Goal: Task Accomplishment & Management: Use online tool/utility

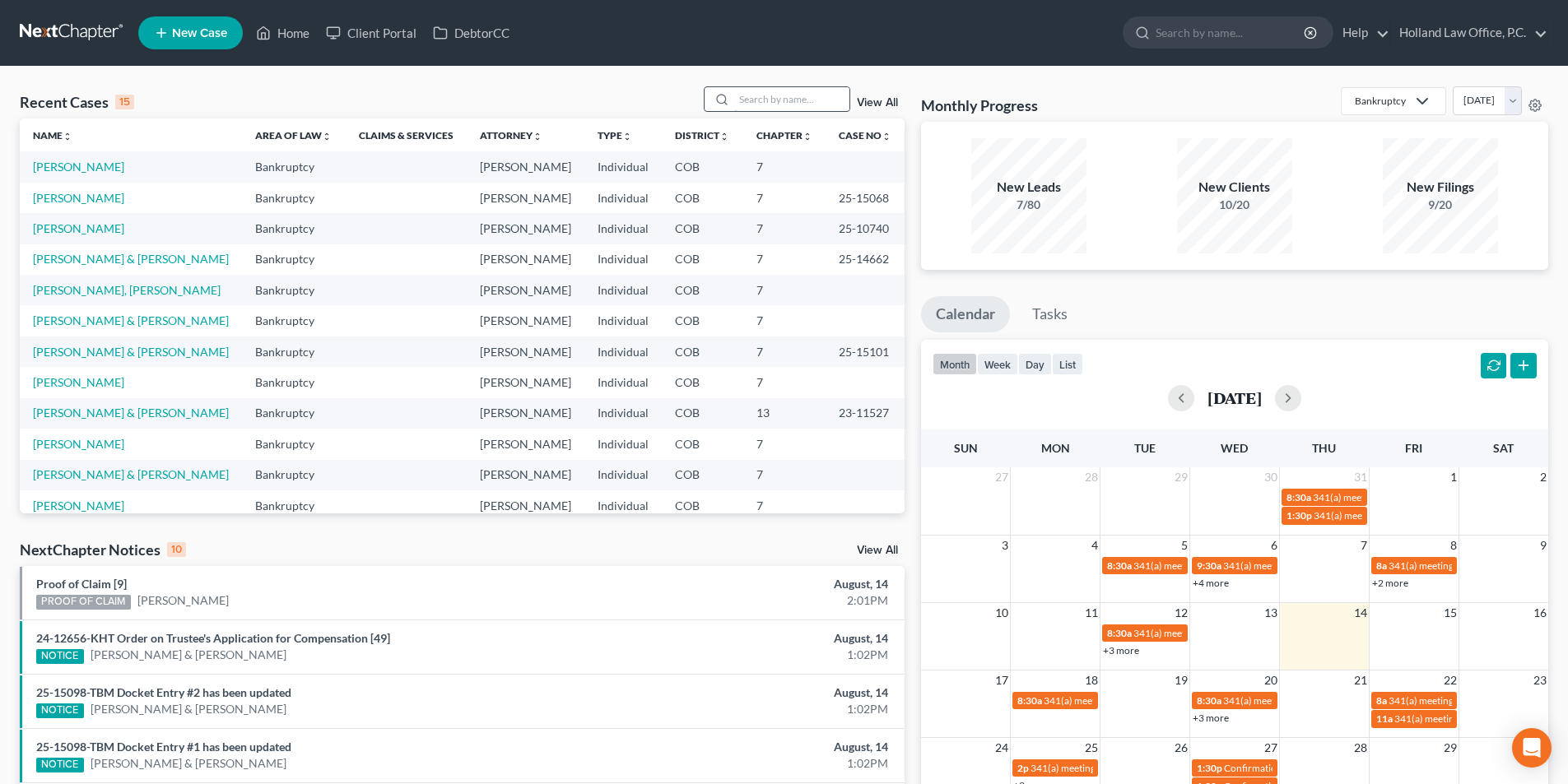
click at [798, 95] on input "search" at bounding box center [791, 99] width 116 height 24
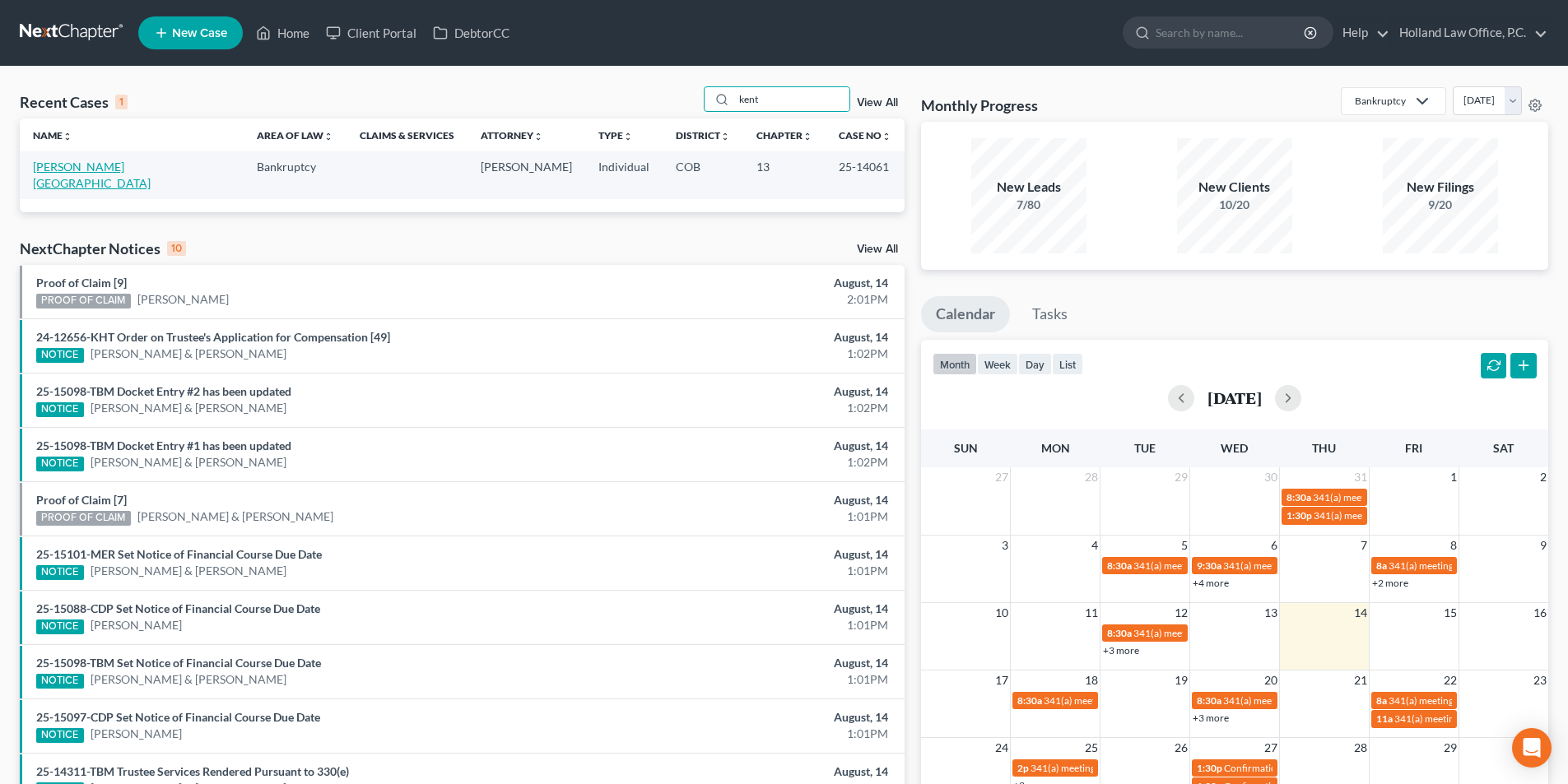
type input "kent"
click at [66, 161] on link "[PERSON_NAME][GEOGRAPHIC_DATA]" at bounding box center [92, 175] width 117 height 31
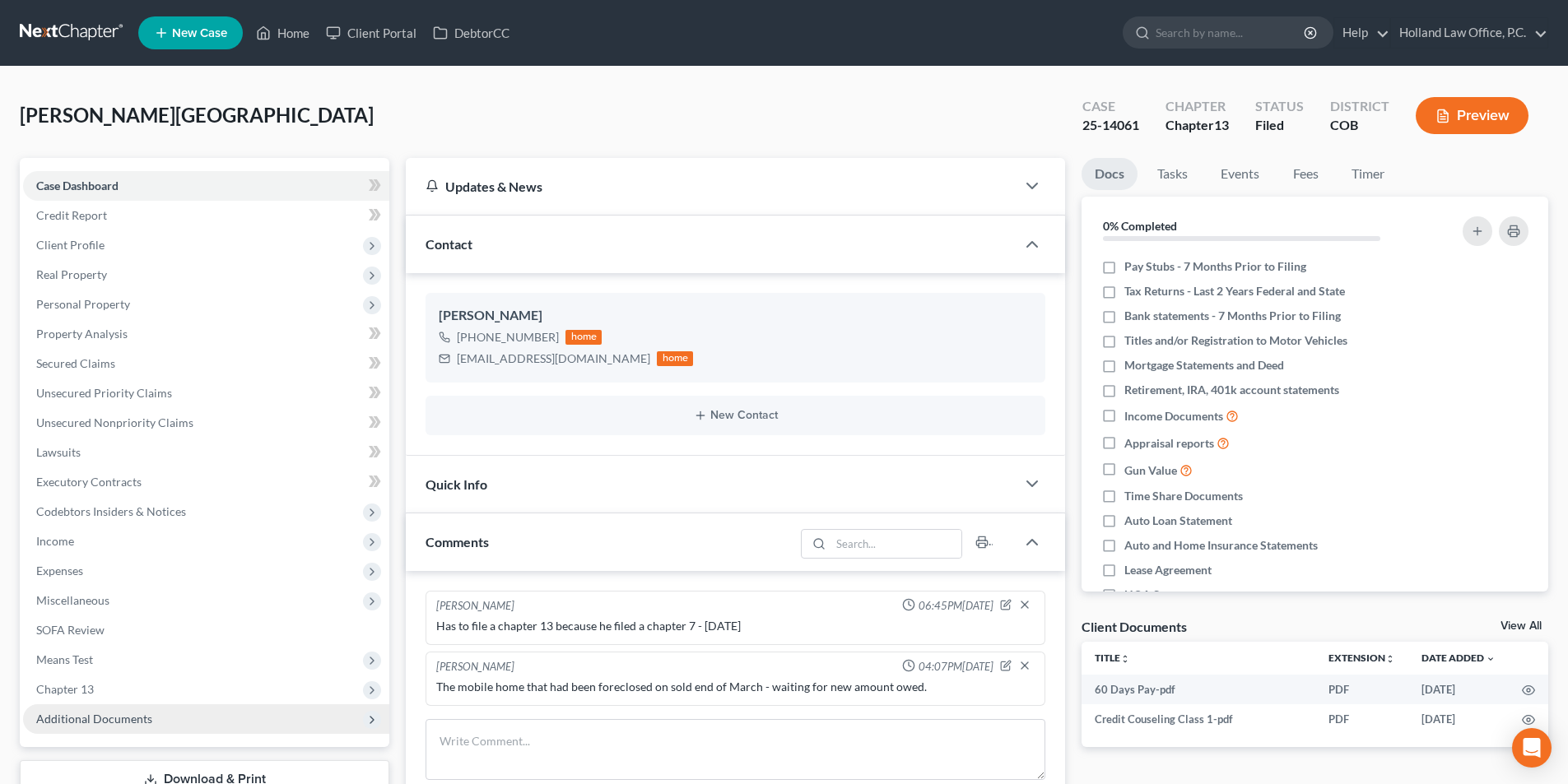
click at [111, 717] on span "Additional Documents" at bounding box center [94, 718] width 116 height 14
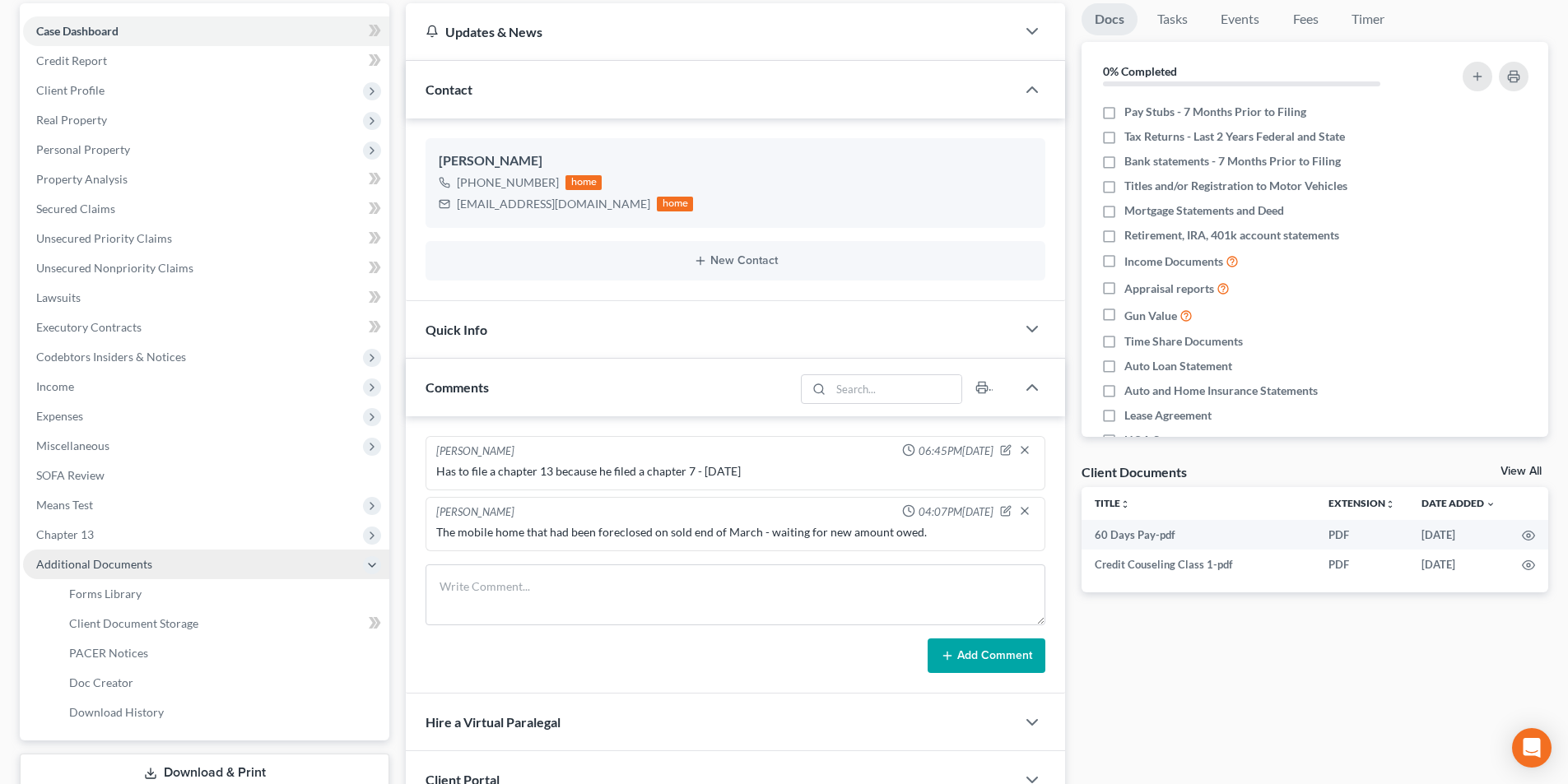
scroll to position [165, 0]
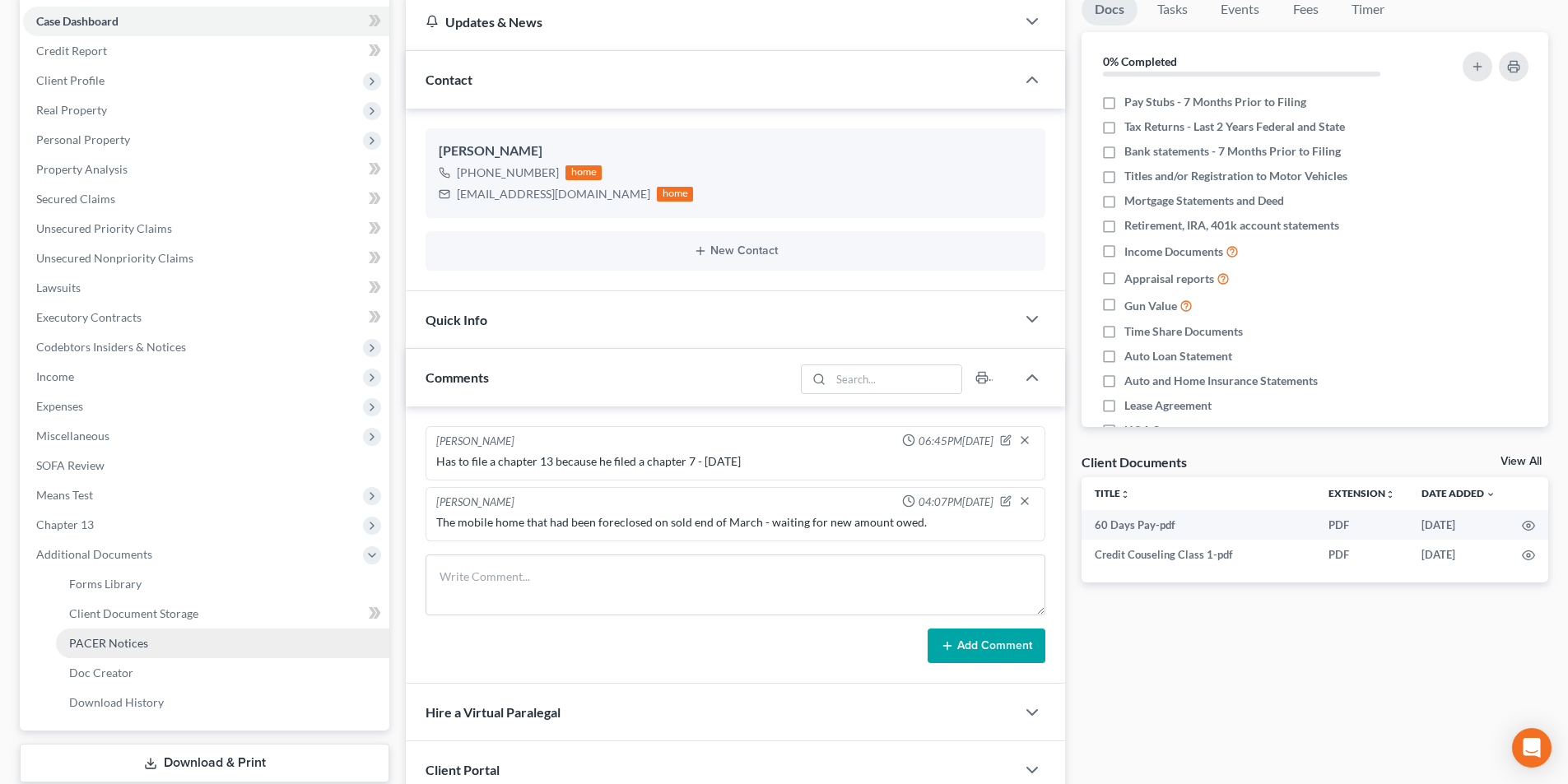
click at [111, 636] on span "PACER Notices" at bounding box center [108, 643] width 79 height 14
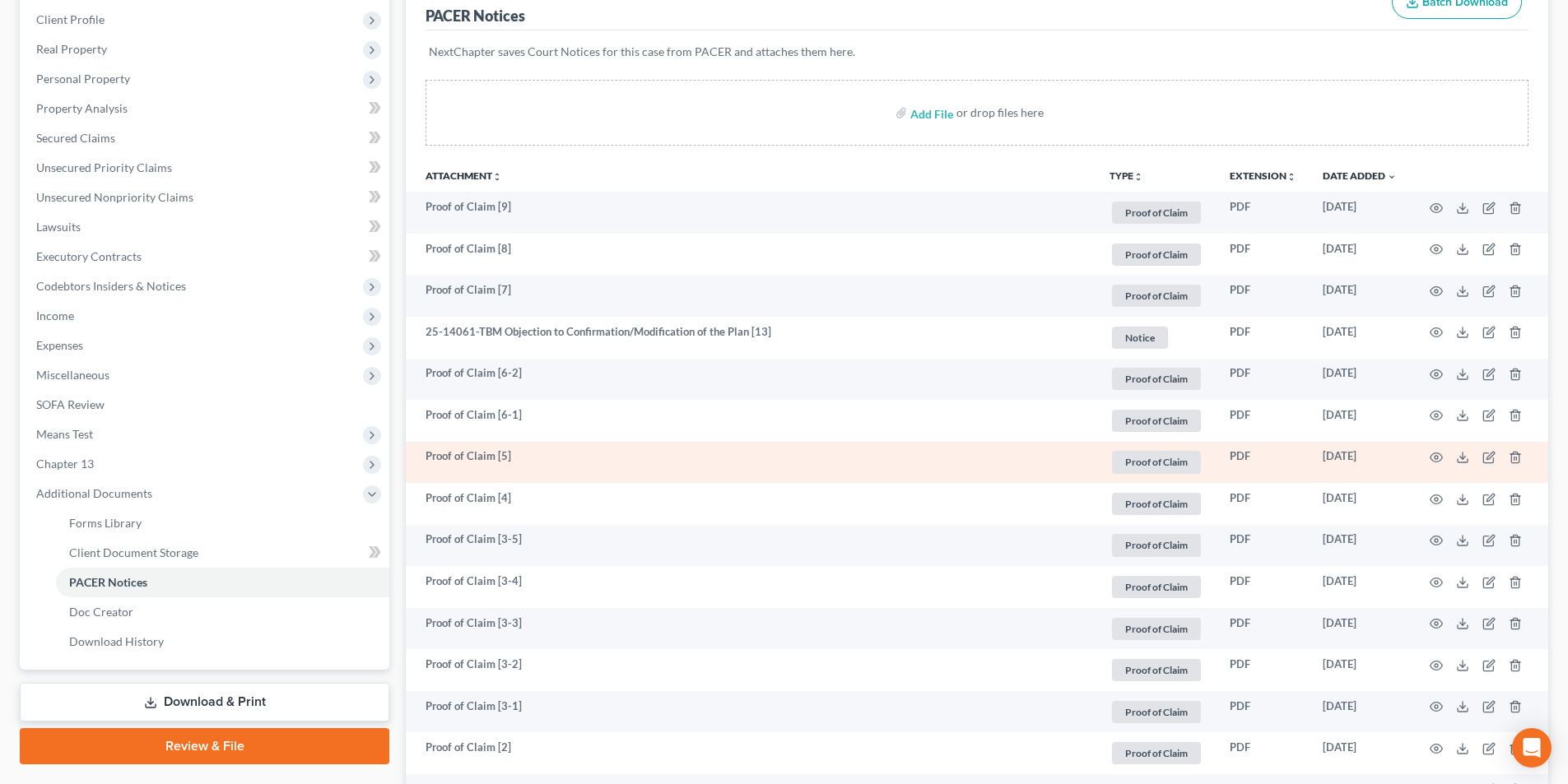
scroll to position [247, 0]
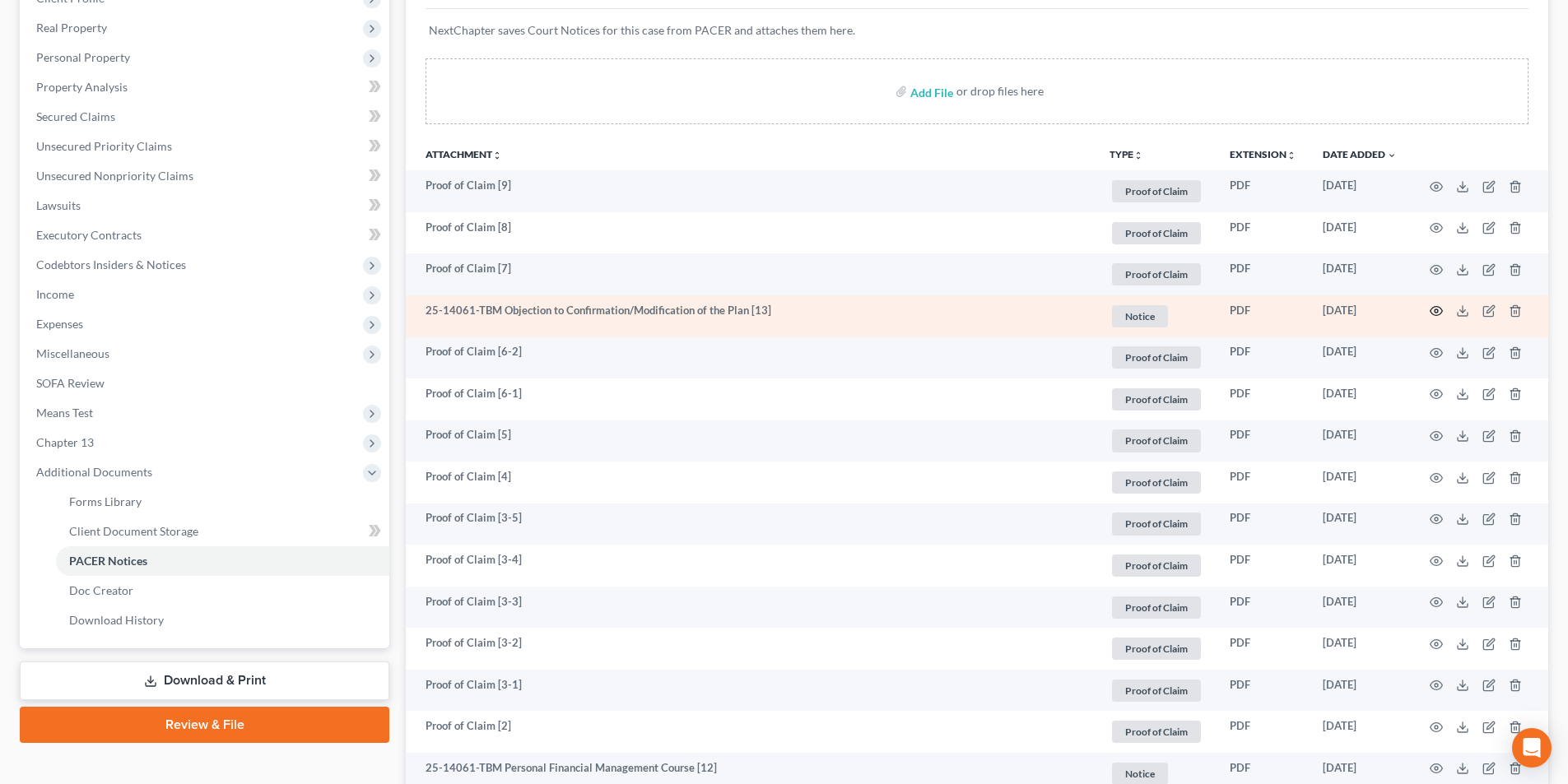
click at [1439, 310] on icon "button" at bounding box center [1436, 311] width 13 height 13
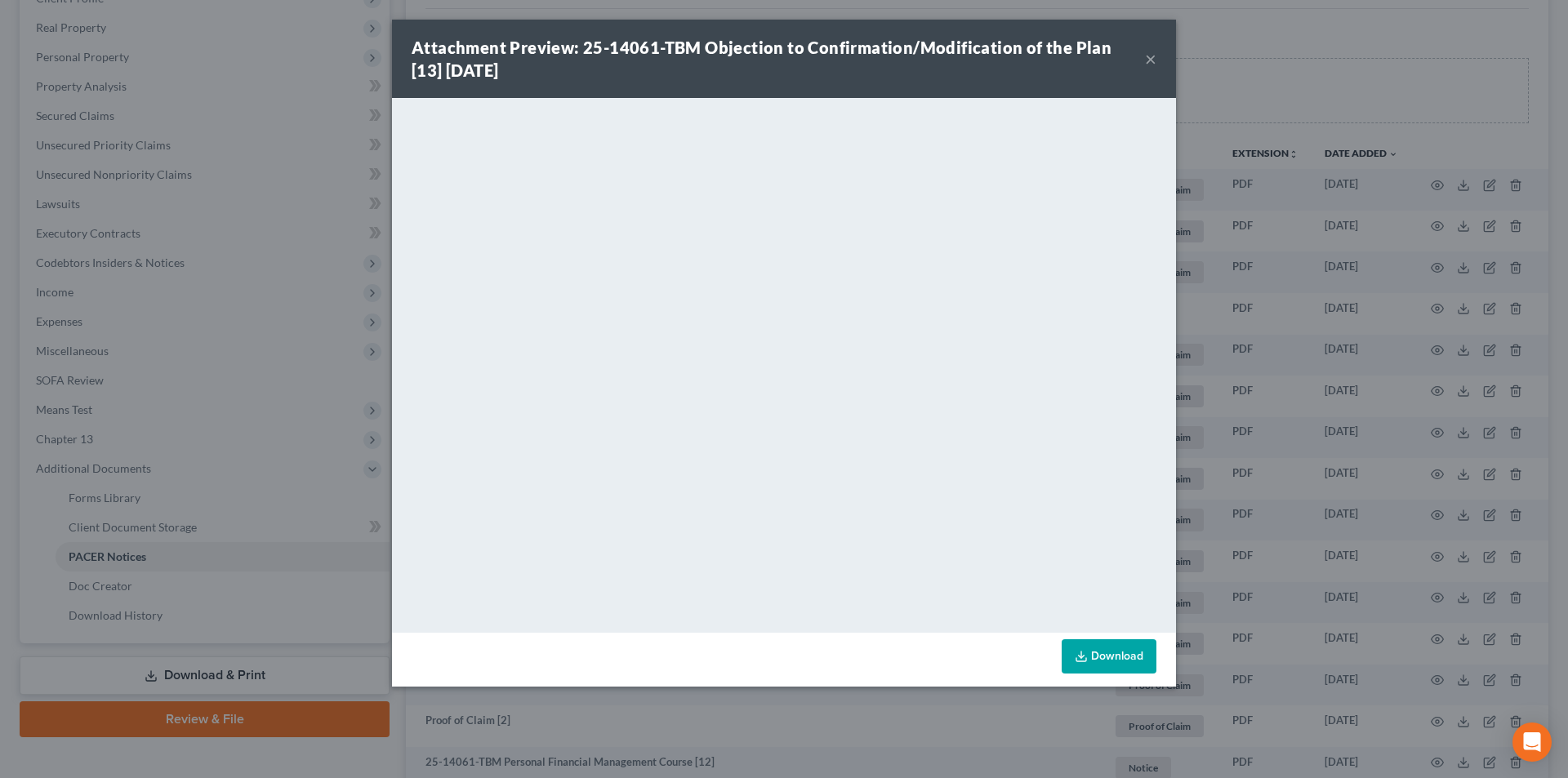
click at [1152, 58] on button "×" at bounding box center [1151, 58] width 11 height 19
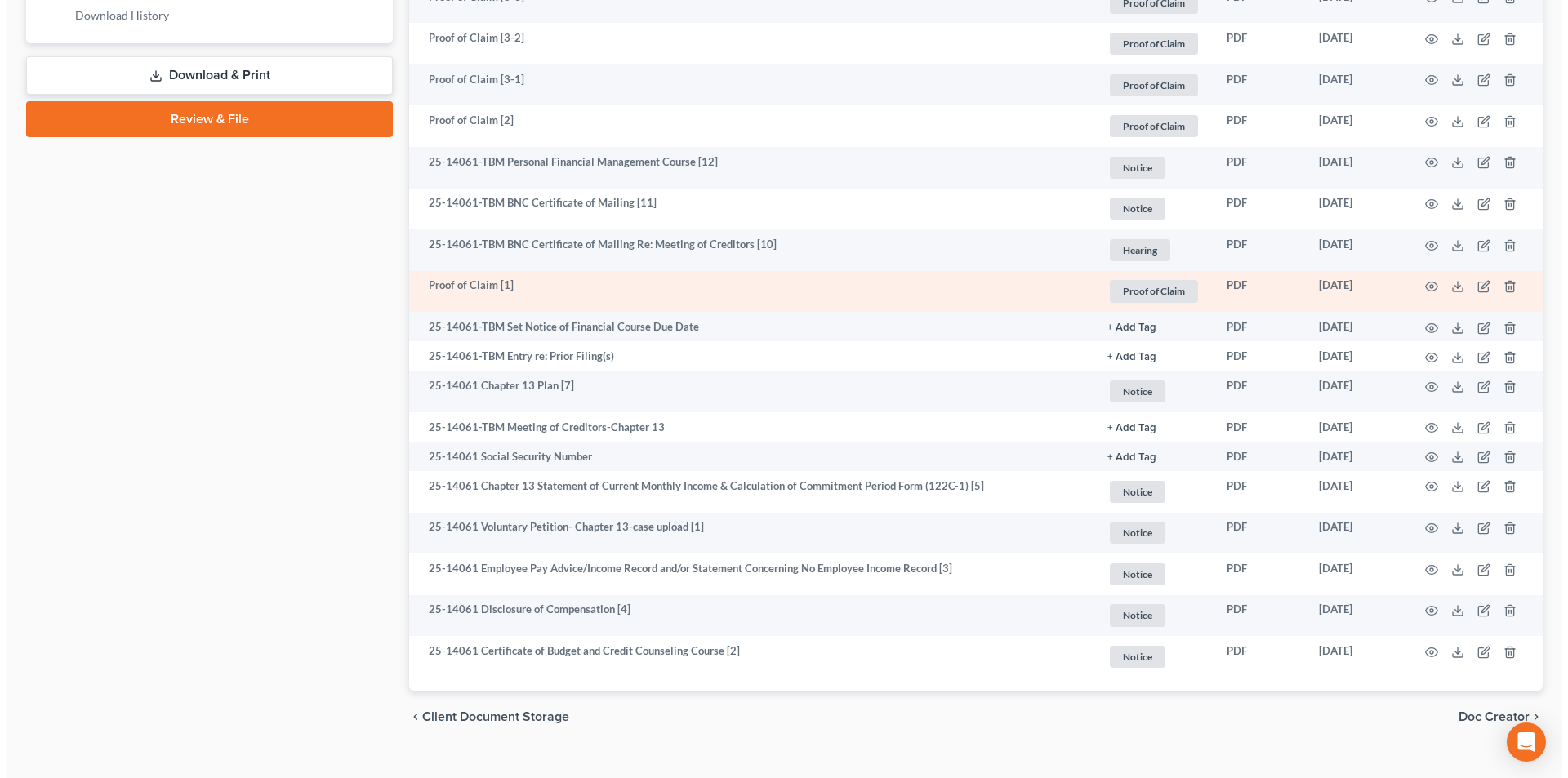
scroll to position [872, 0]
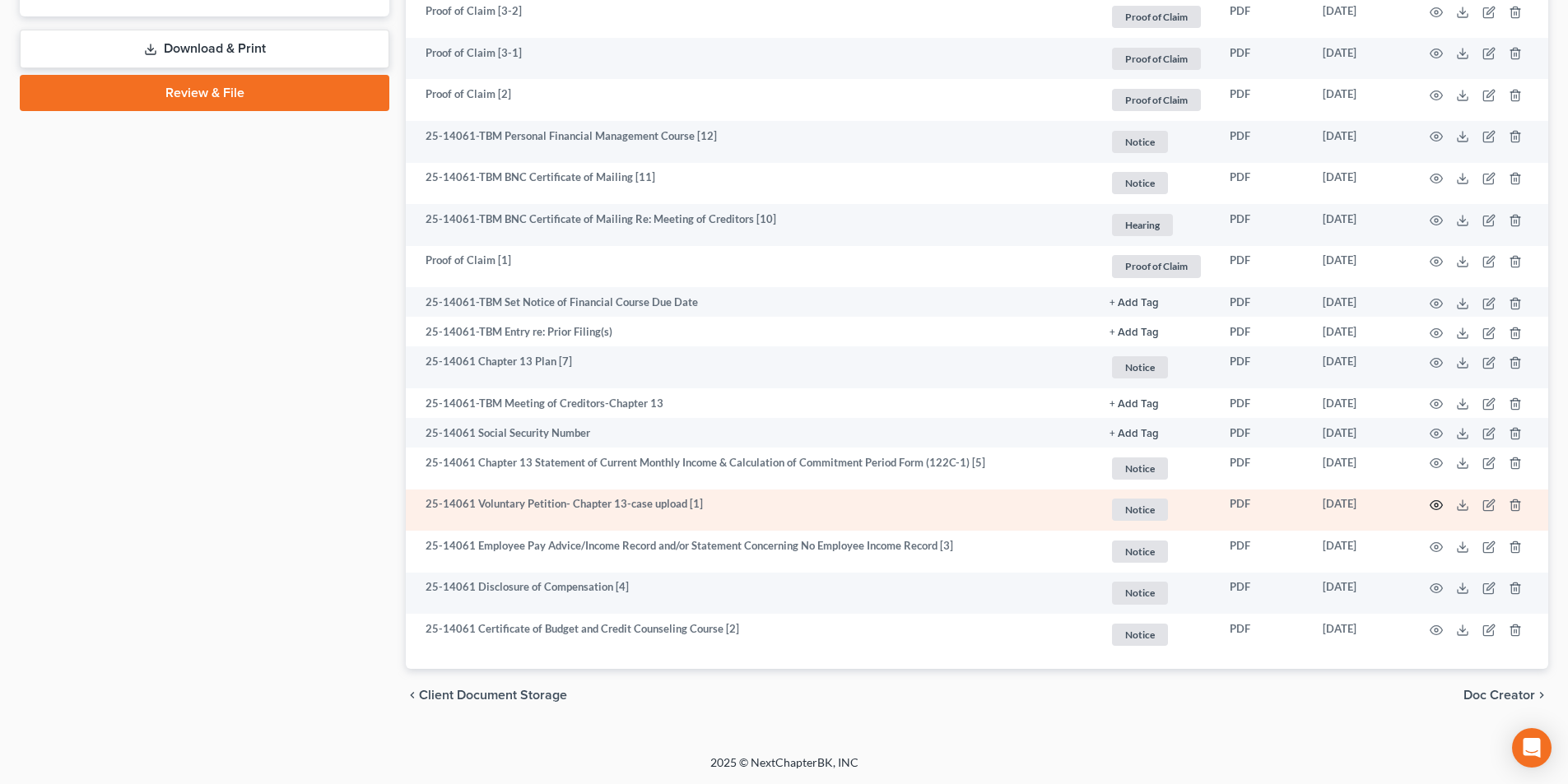
click at [1434, 508] on icon "button" at bounding box center [1436, 505] width 13 height 13
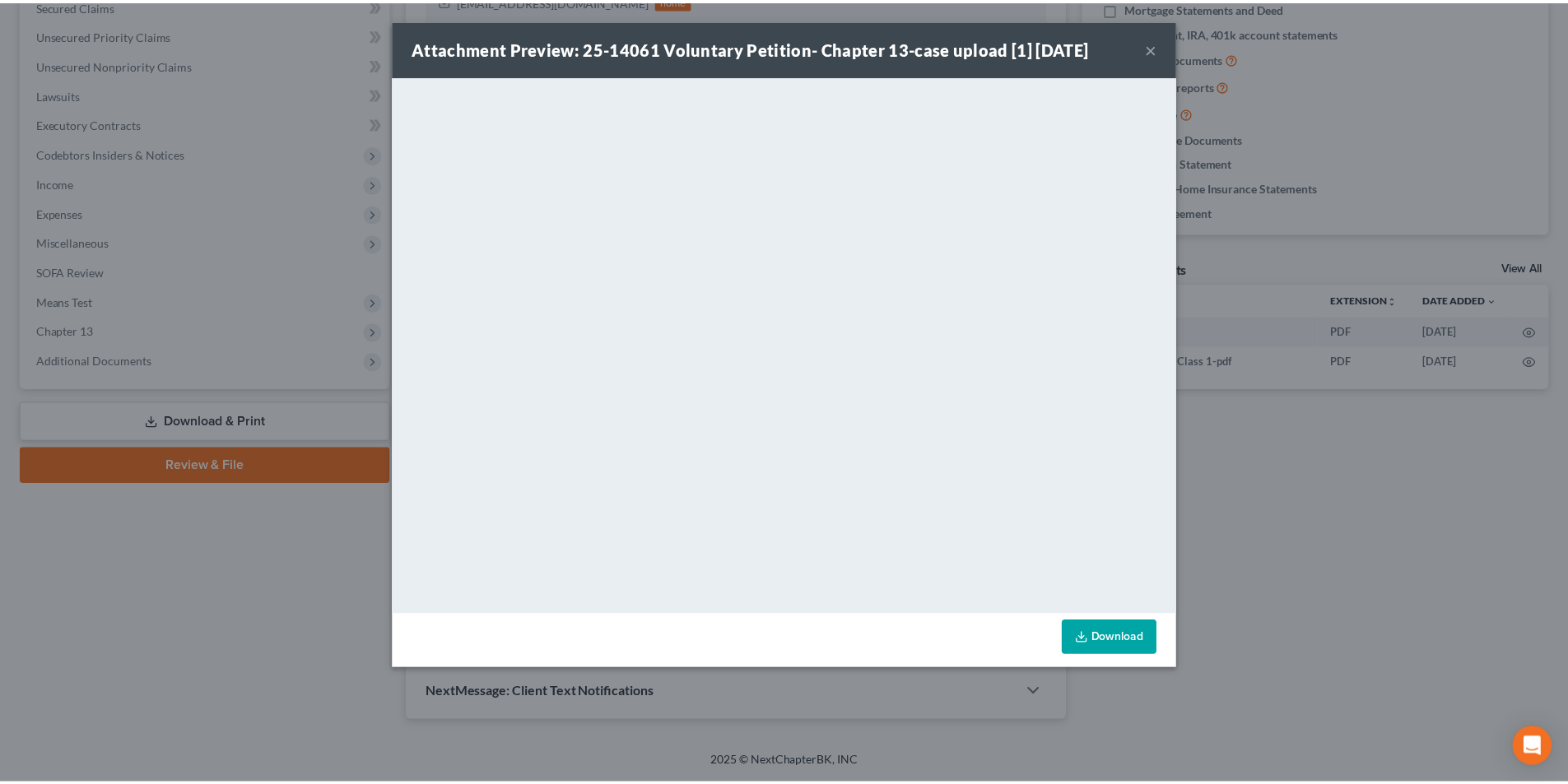
scroll to position [165, 0]
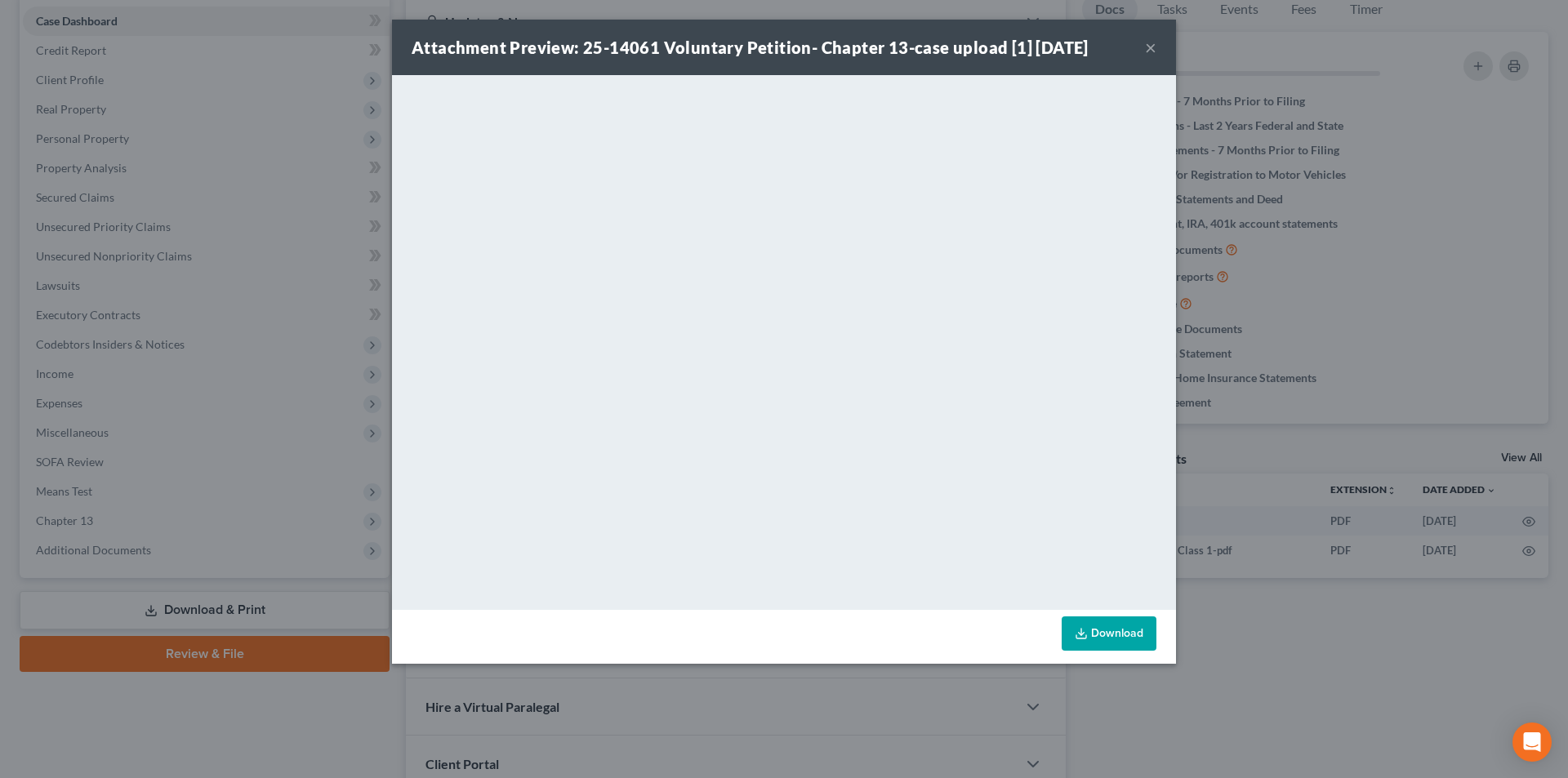
click at [1151, 50] on button "×" at bounding box center [1151, 47] width 11 height 19
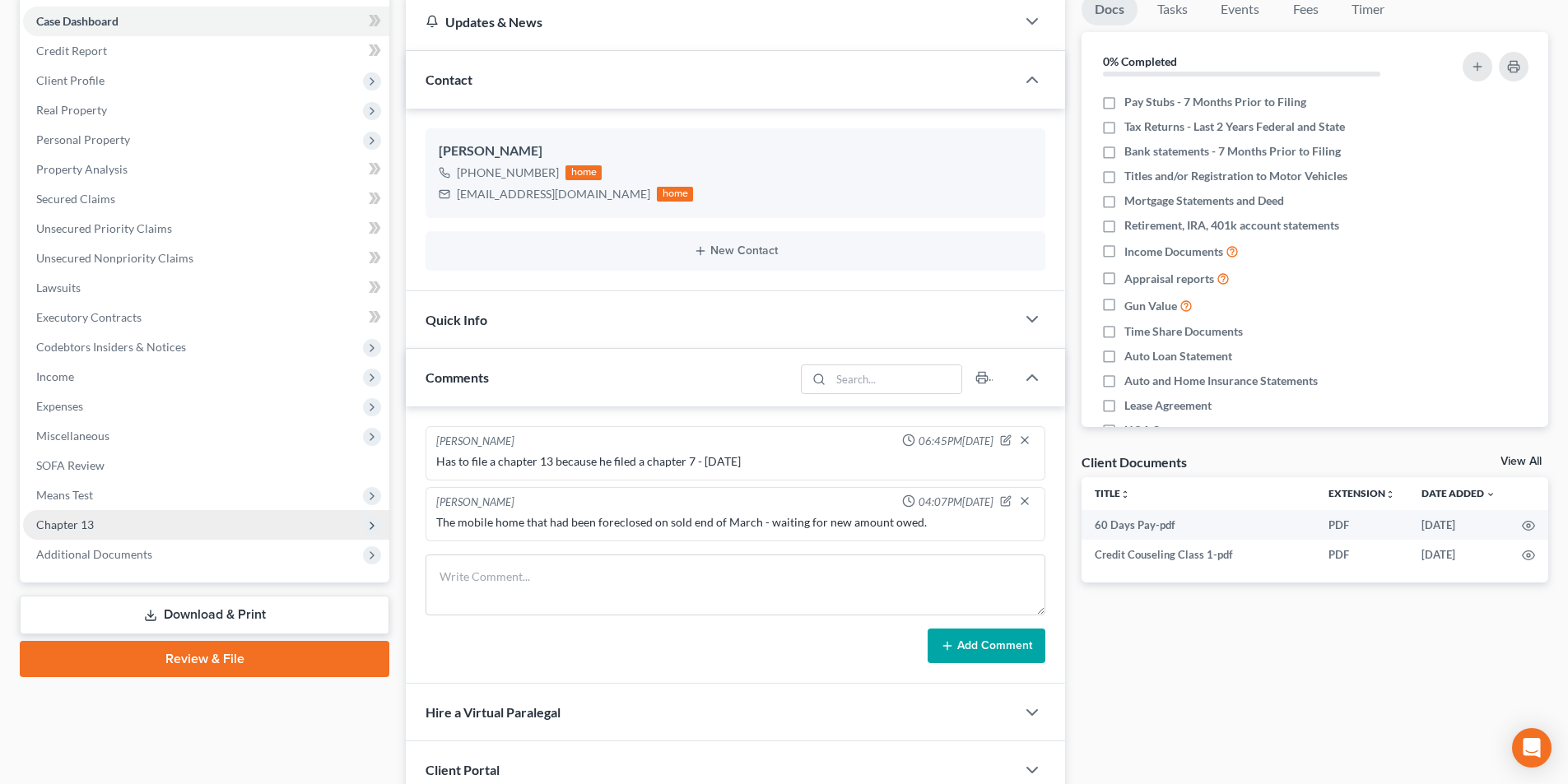
click at [94, 519] on span "Chapter 13" at bounding box center [206, 525] width 366 height 30
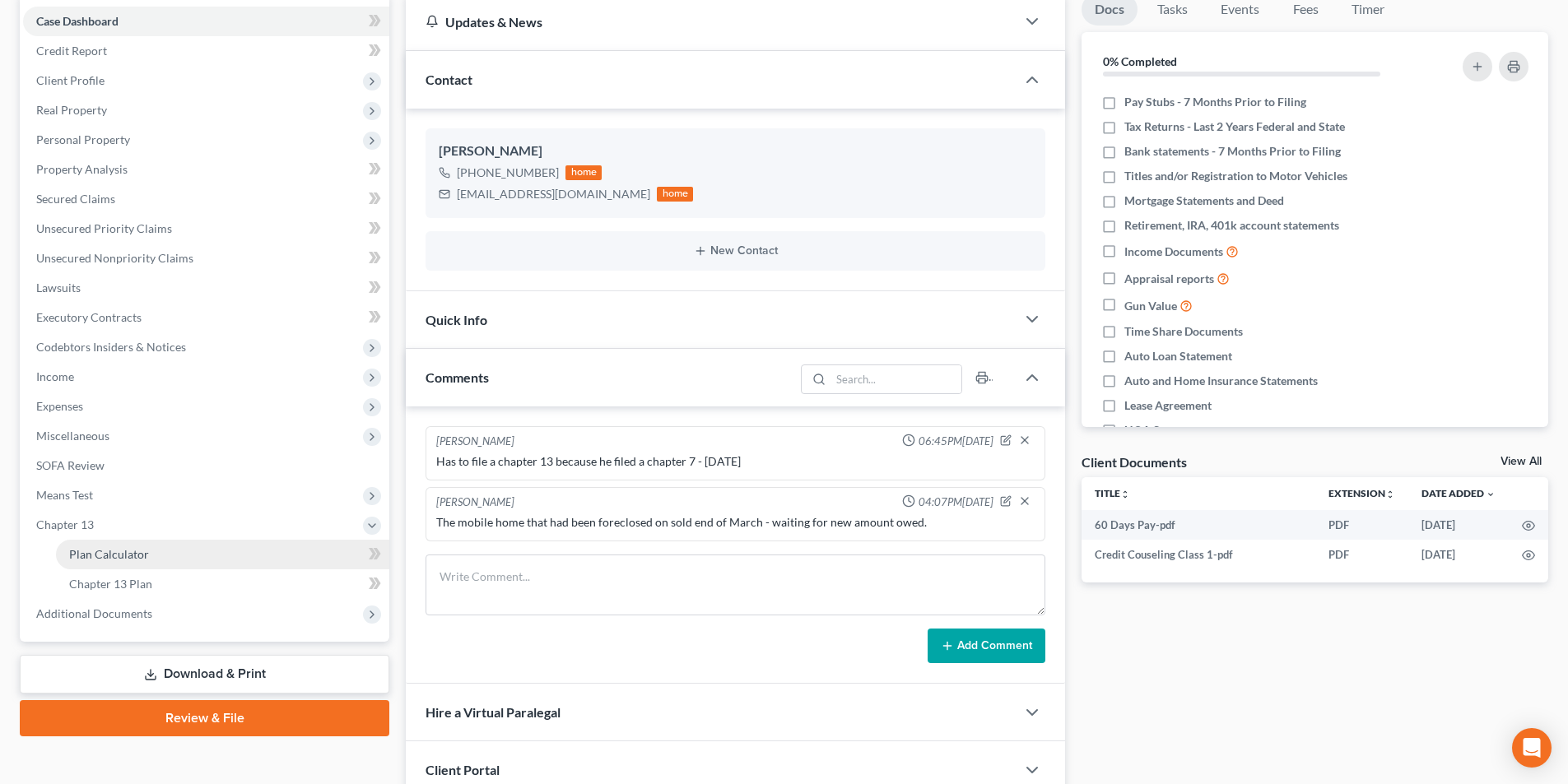
click at [131, 554] on span "Plan Calculator" at bounding box center [109, 554] width 80 height 14
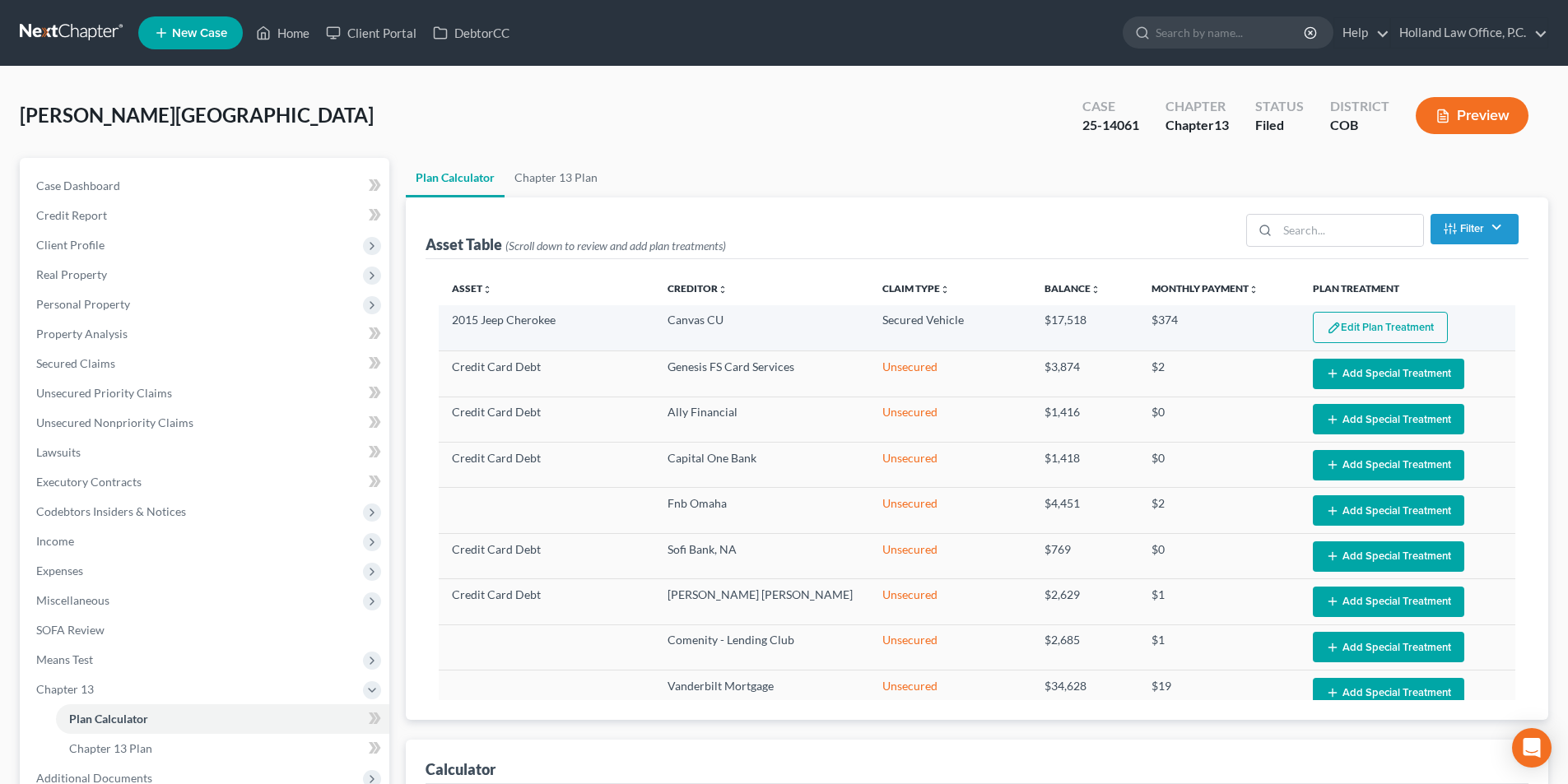
select select "35"
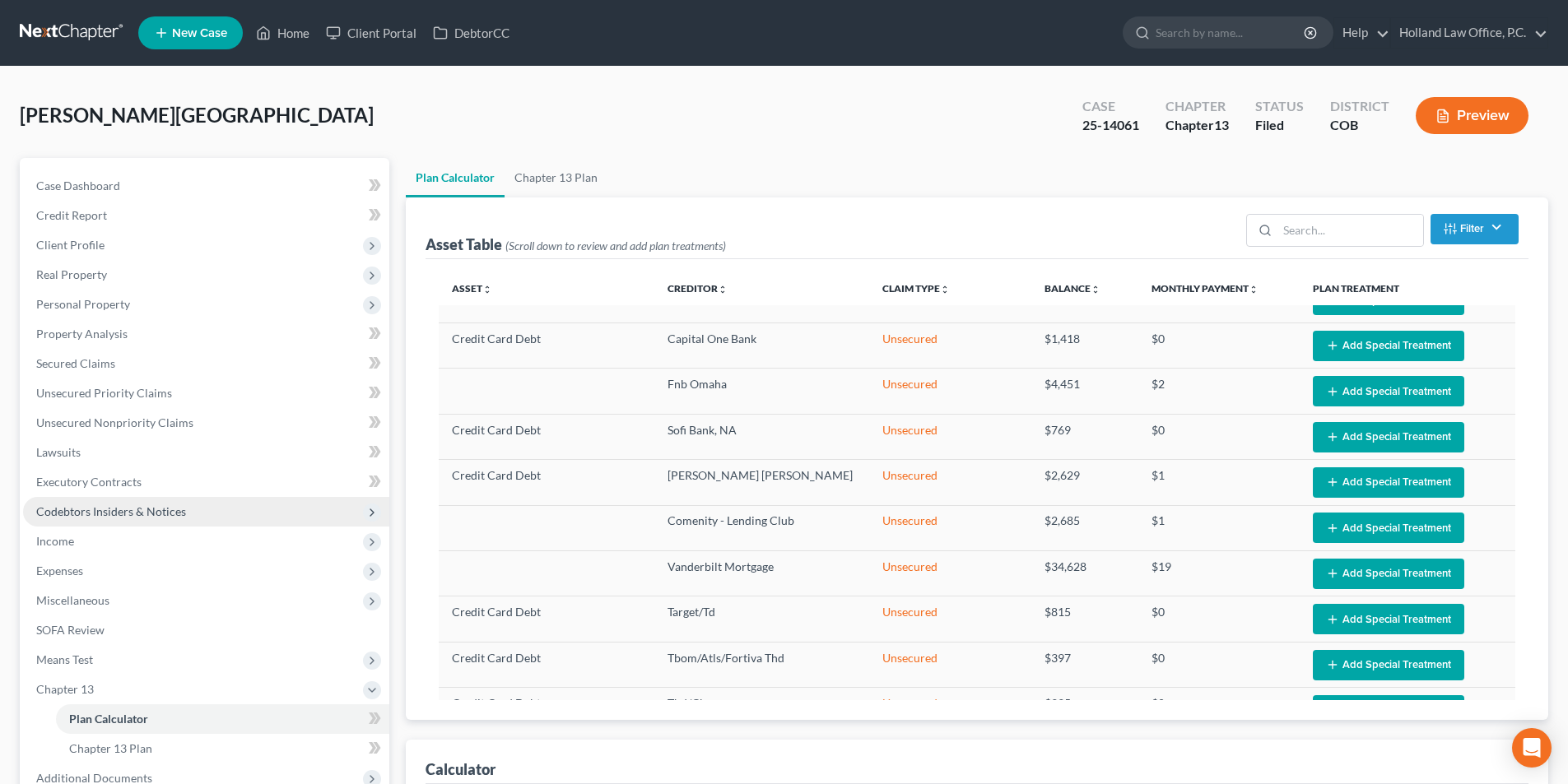
scroll to position [411, 0]
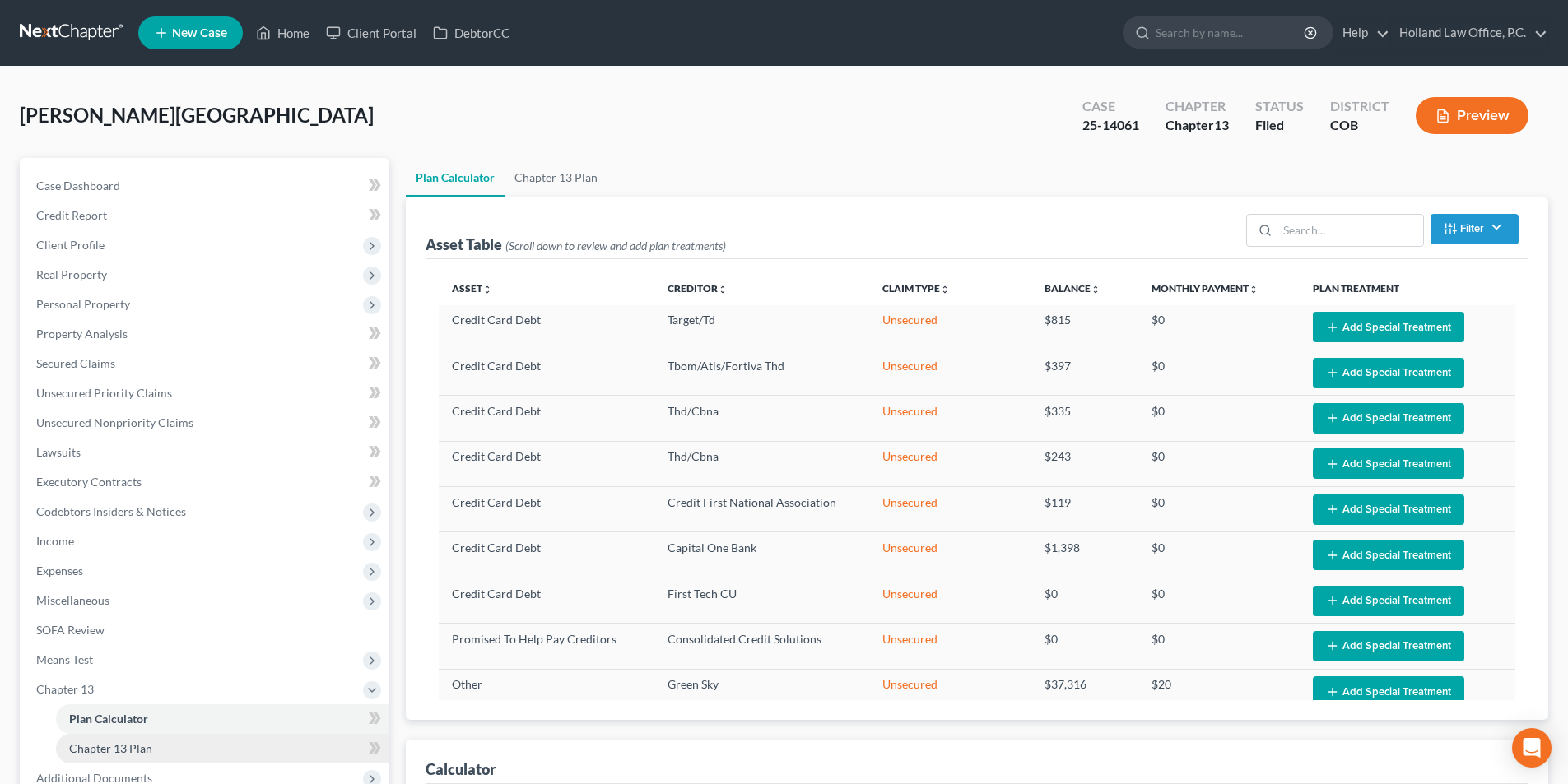
click at [125, 753] on span "Chapter 13 Plan" at bounding box center [111, 748] width 83 height 14
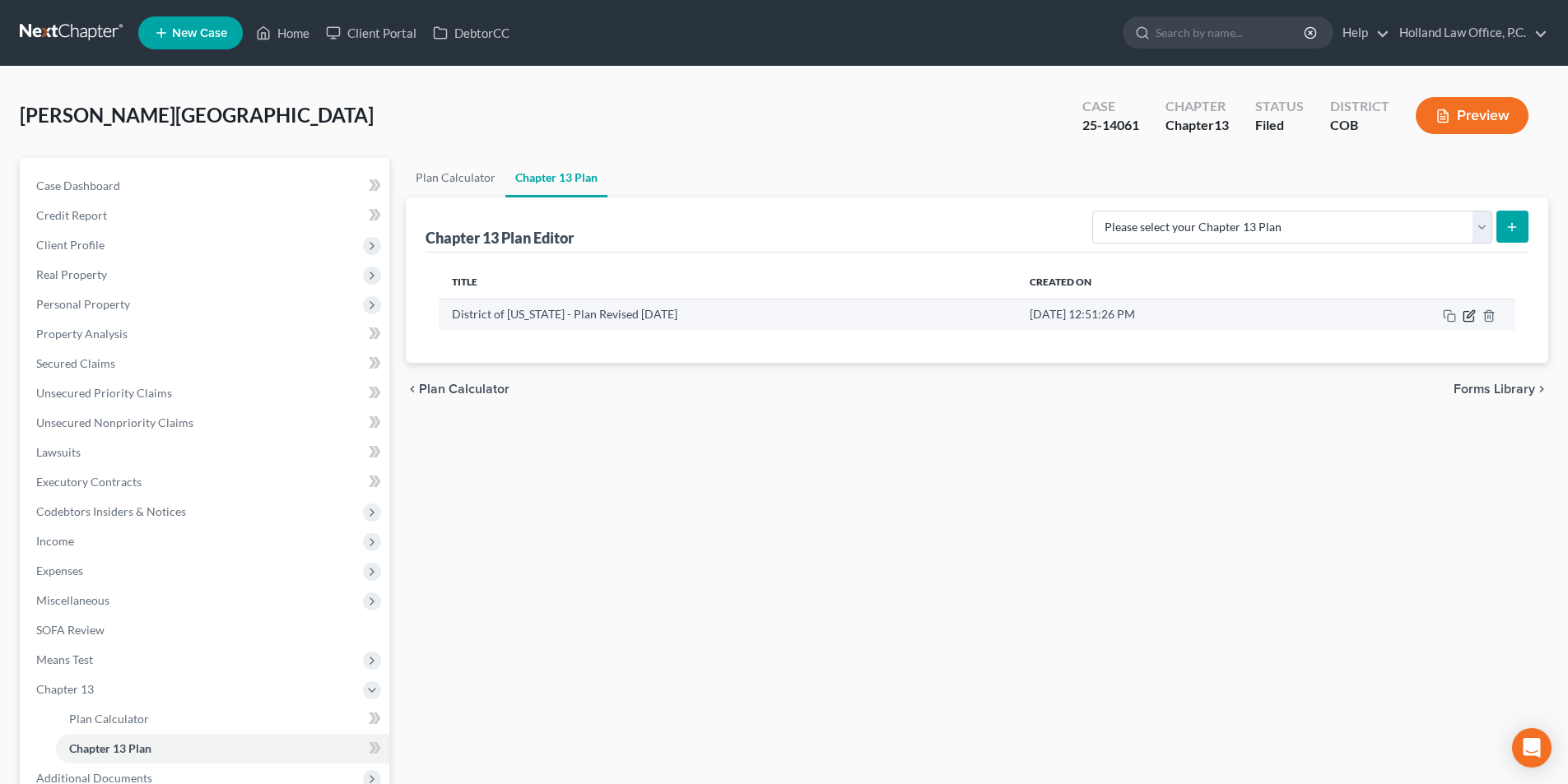
click at [1466, 318] on icon "button" at bounding box center [1470, 314] width 7 height 7
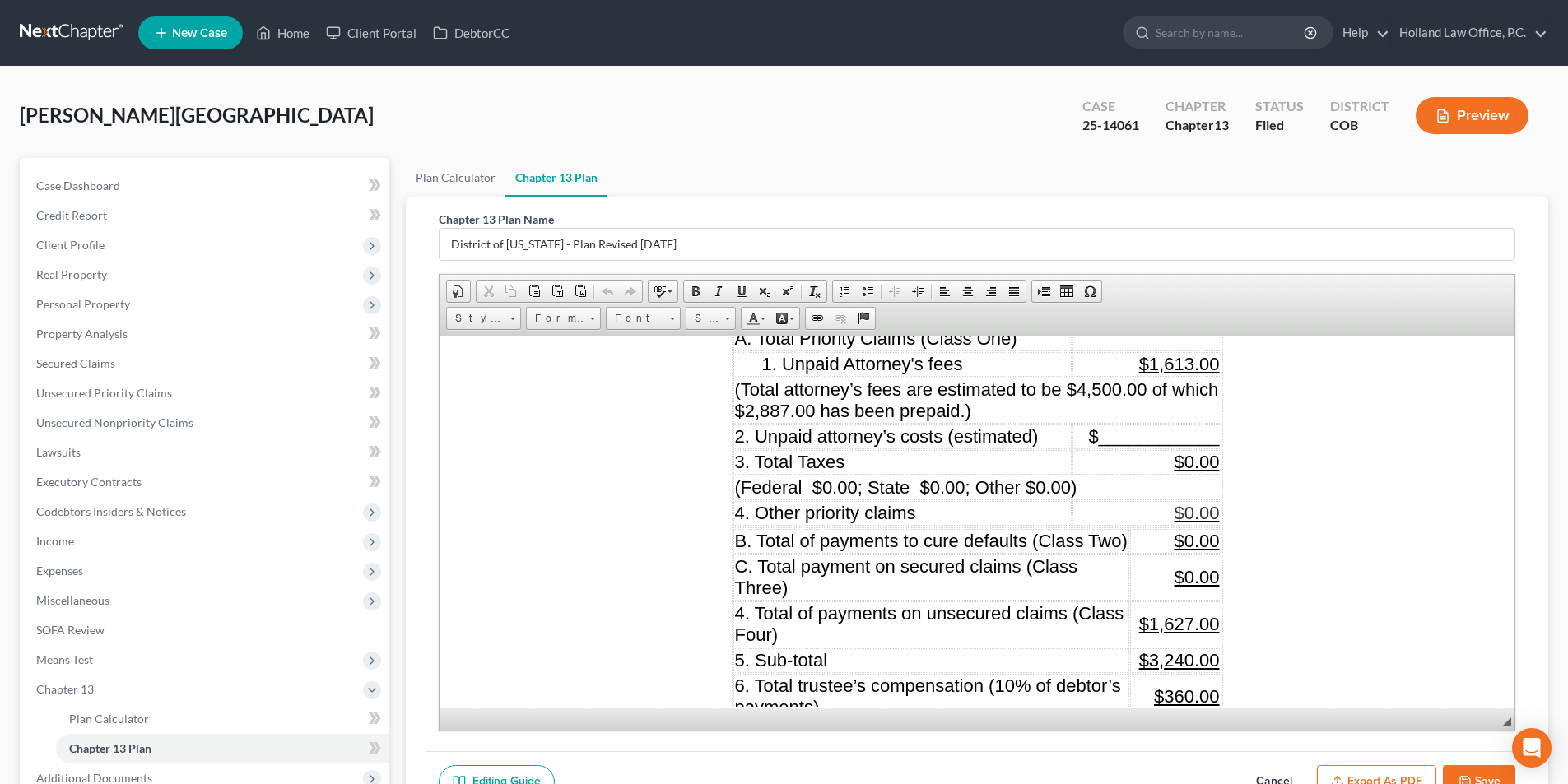
scroll to position [1893, 0]
